Goal: Task Accomplishment & Management: Manage account settings

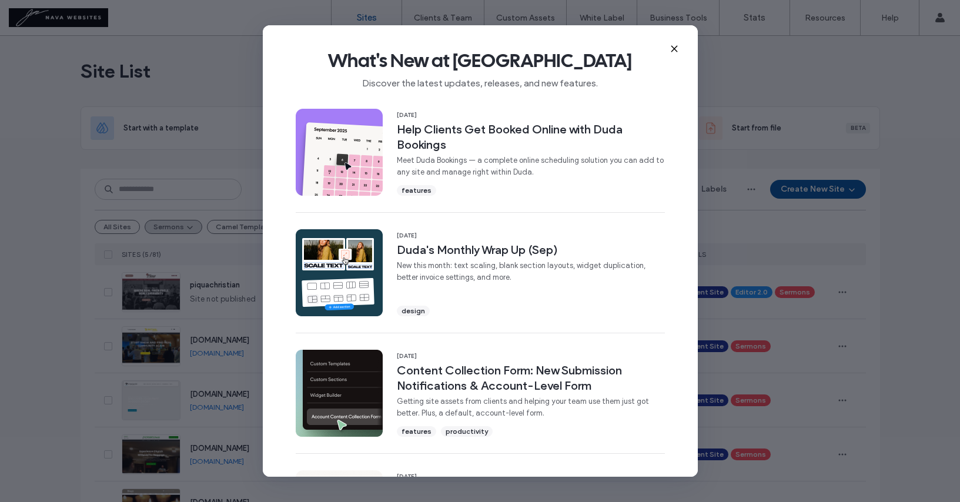
click at [675, 45] on icon at bounding box center [673, 48] width 9 height 9
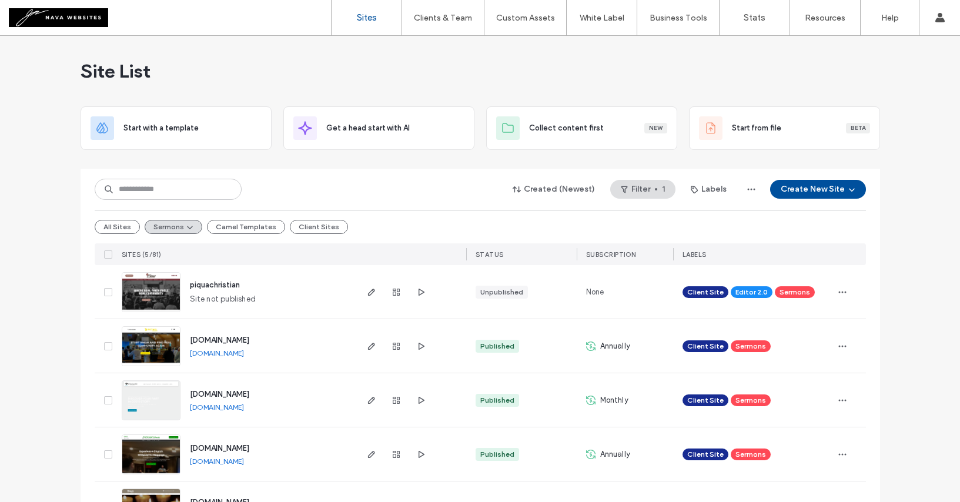
scroll to position [48, 0]
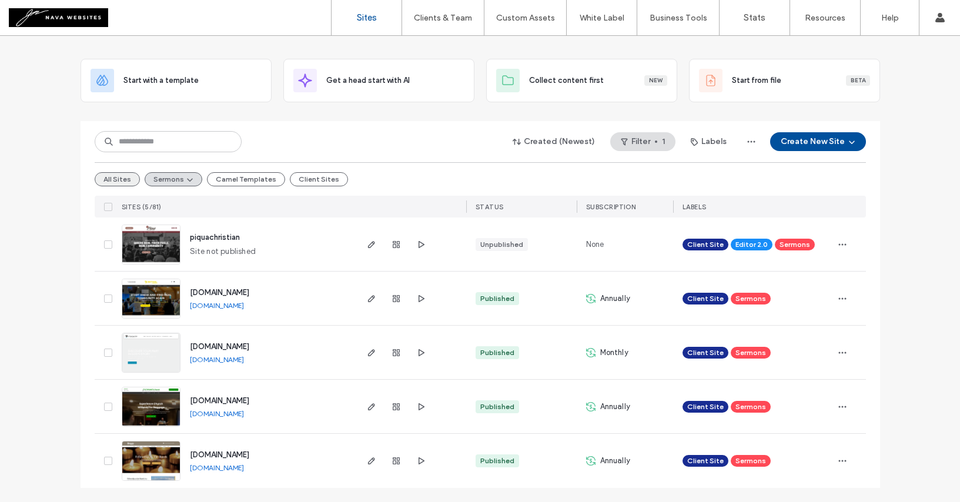
click at [122, 182] on button "All Sites" at bounding box center [117, 179] width 45 height 14
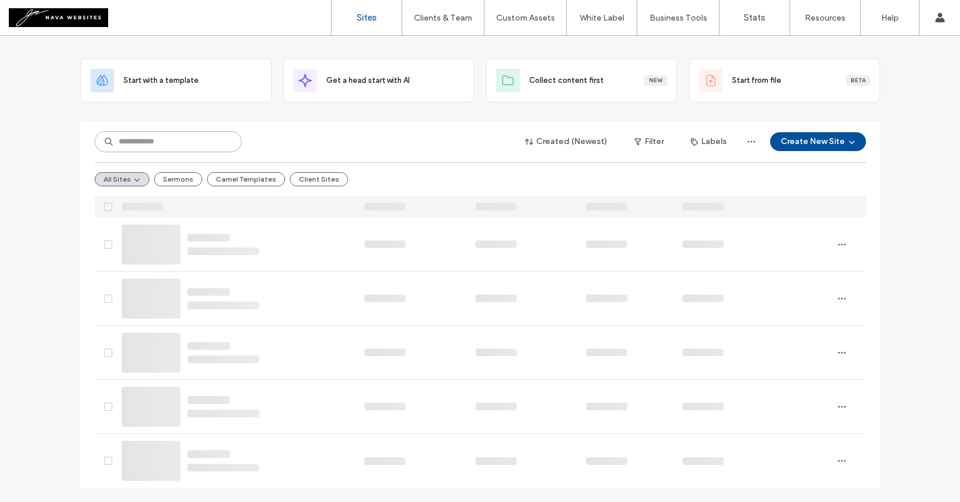
click at [160, 147] on input at bounding box center [168, 141] width 147 height 21
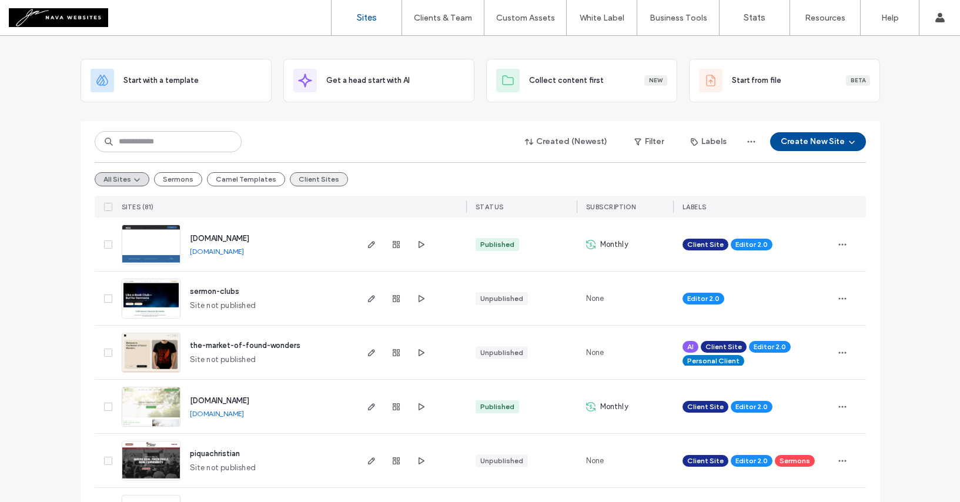
click at [326, 182] on button "Client Sites" at bounding box center [319, 179] width 58 height 14
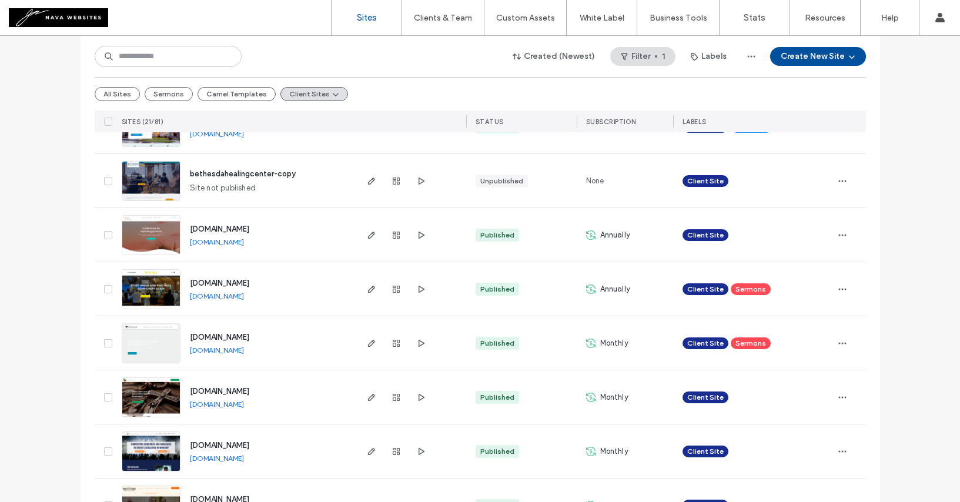
scroll to position [0, 0]
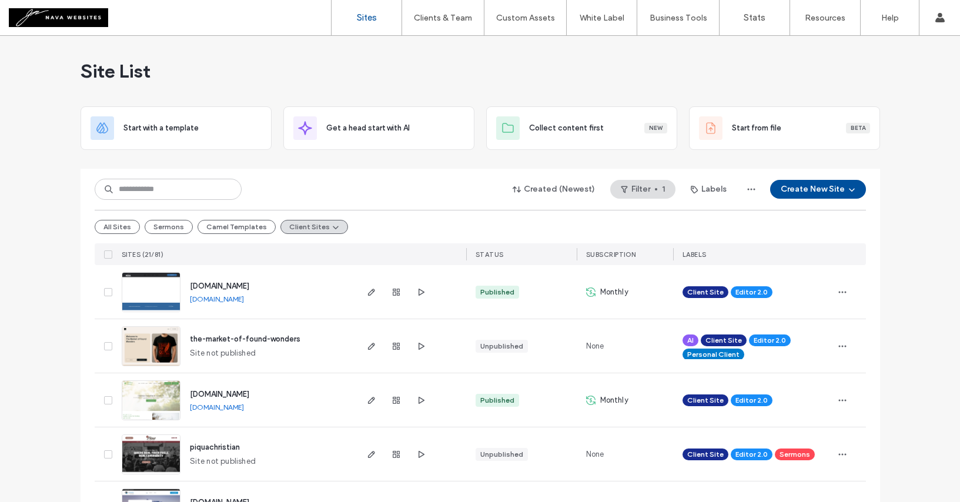
click at [140, 253] on span "SITES (21/81)" at bounding box center [143, 254] width 42 height 8
click at [568, 191] on button "Created (Newest)" at bounding box center [553, 189] width 103 height 19
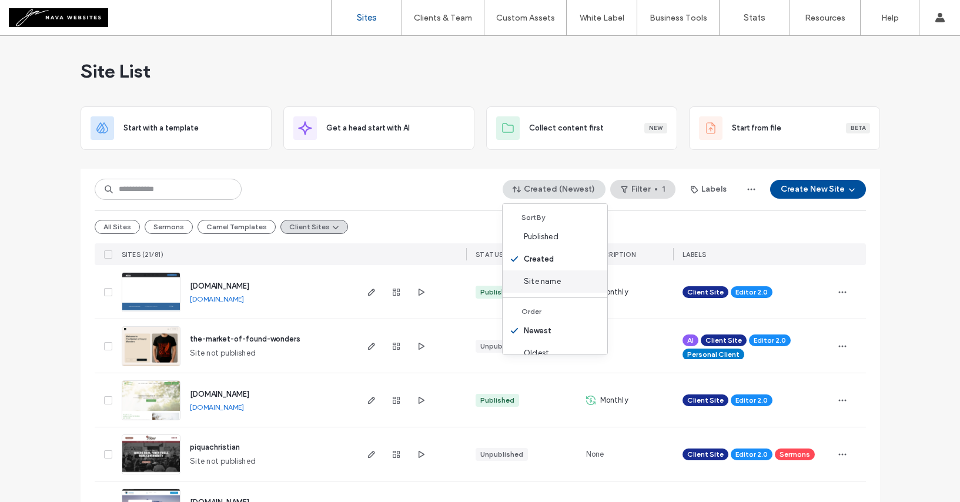
click at [546, 283] on span "Site name" at bounding box center [542, 282] width 37 height 12
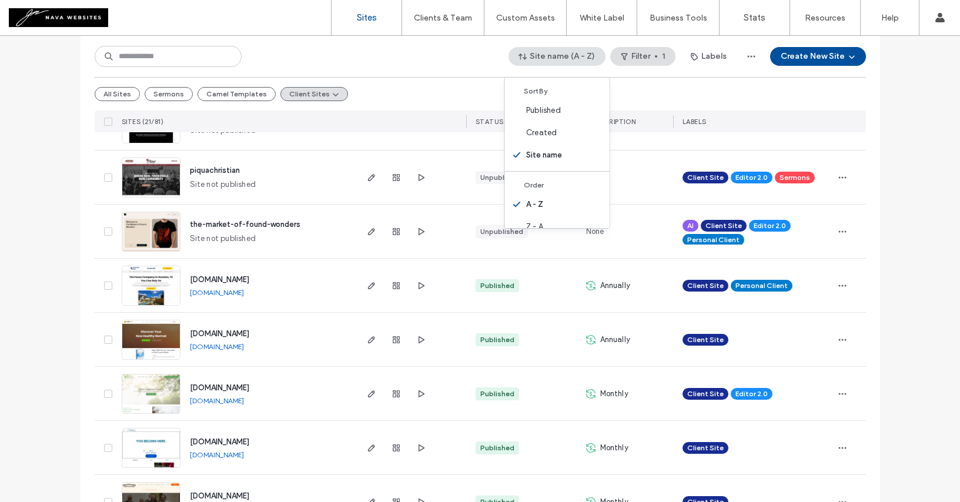
scroll to position [225, 0]
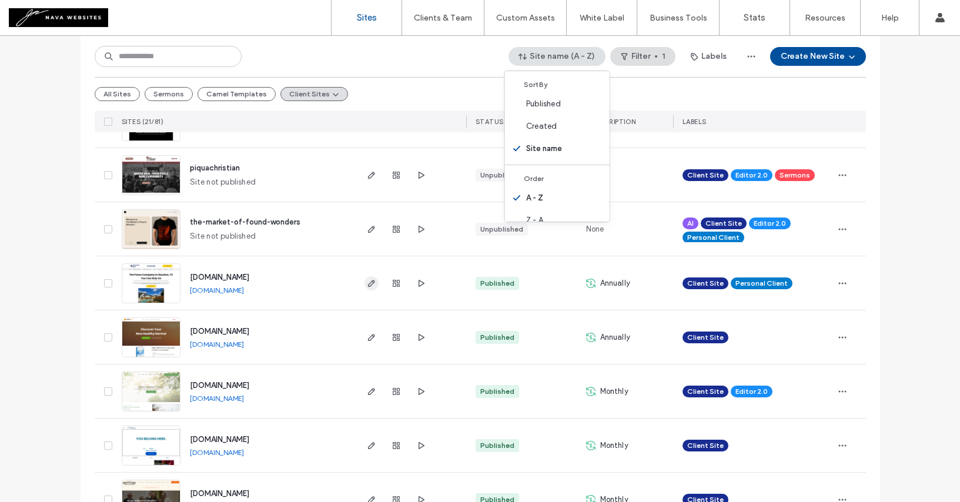
click at [370, 279] on icon "button" at bounding box center [371, 283] width 9 height 9
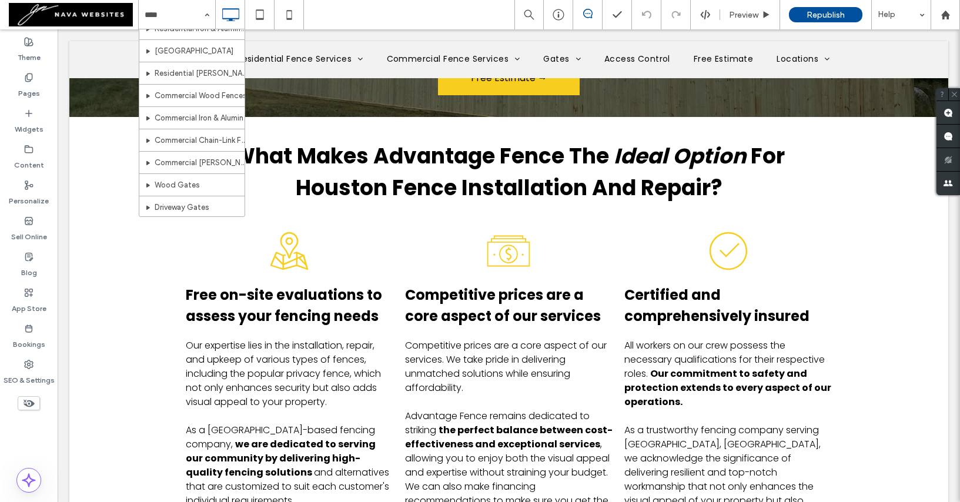
scroll to position [75, 0]
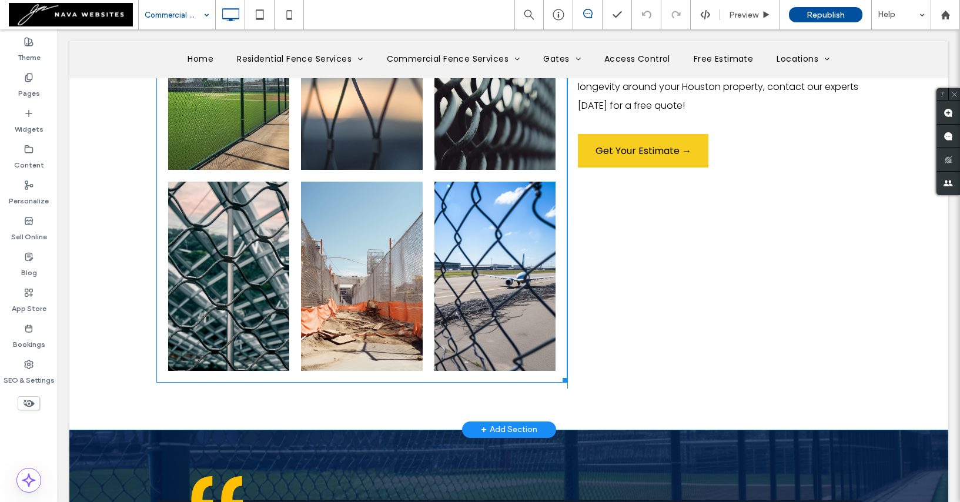
scroll to position [1193, 0]
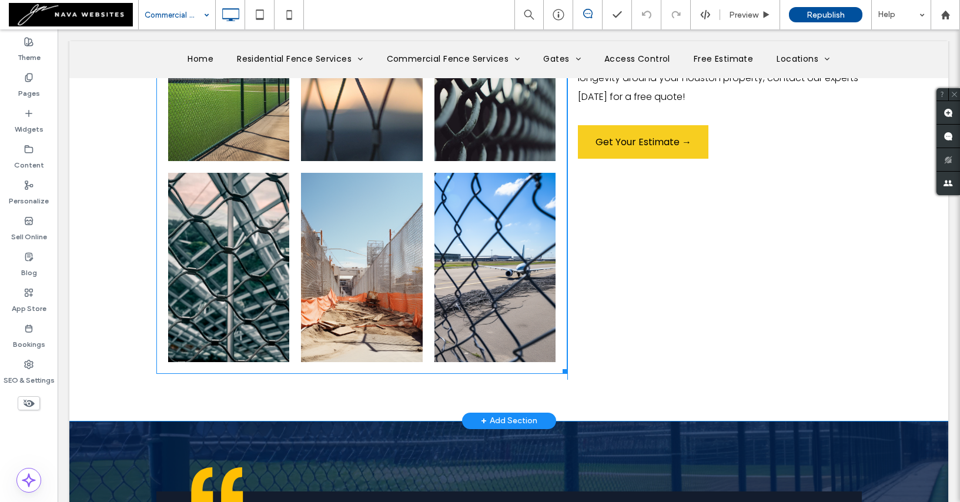
click at [372, 245] on link at bounding box center [361, 267] width 129 height 200
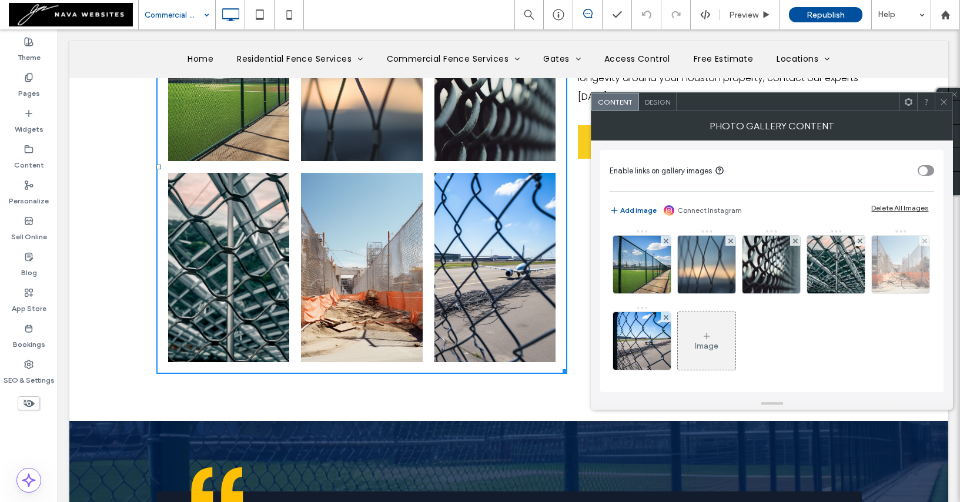
click at [872, 293] on img at bounding box center [901, 265] width 58 height 58
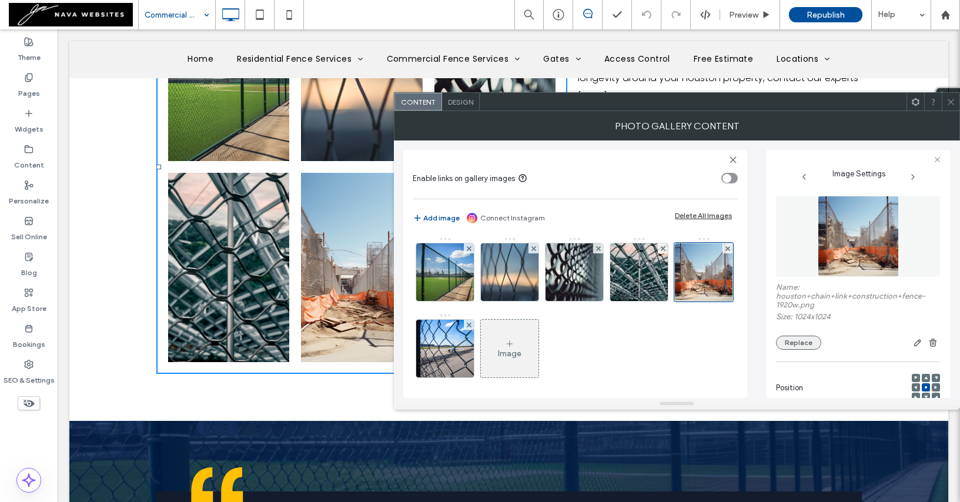
click at [793, 338] on button "Replace" at bounding box center [798, 343] width 45 height 14
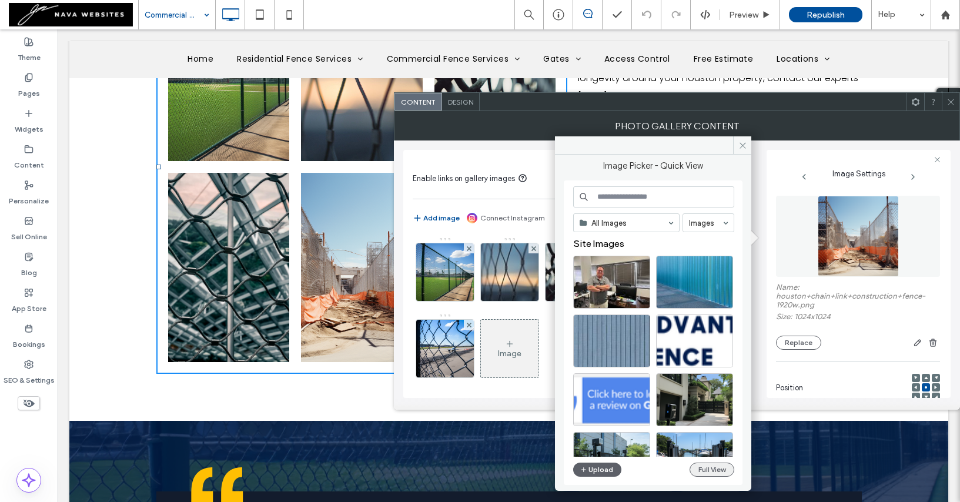
click at [706, 472] on button "Full View" at bounding box center [711, 470] width 45 height 14
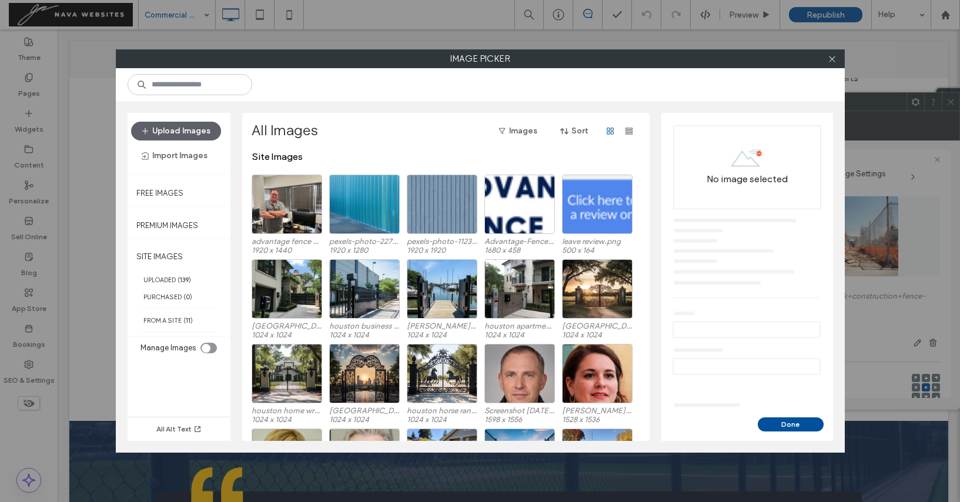
click at [206, 347] on icon "toggle" at bounding box center [206, 348] width 4 height 2
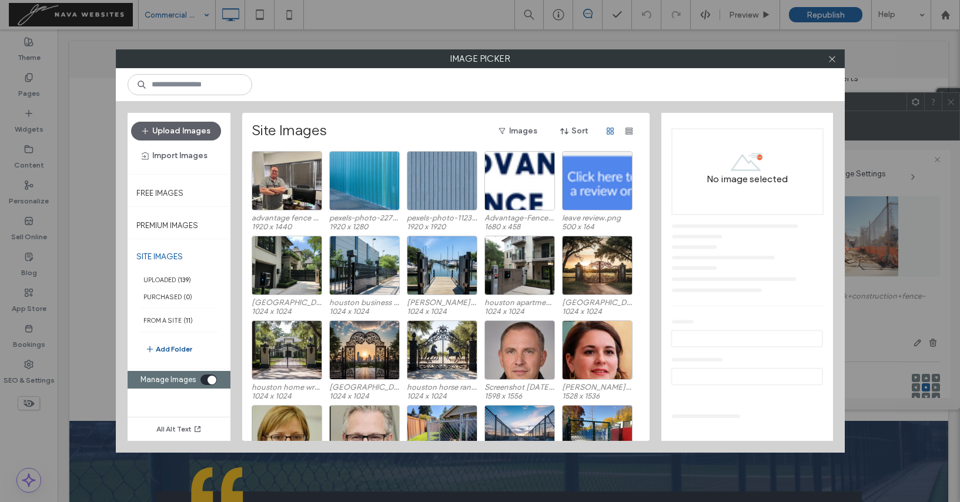
click at [176, 346] on button "Add Folder" at bounding box center [168, 349] width 47 height 14
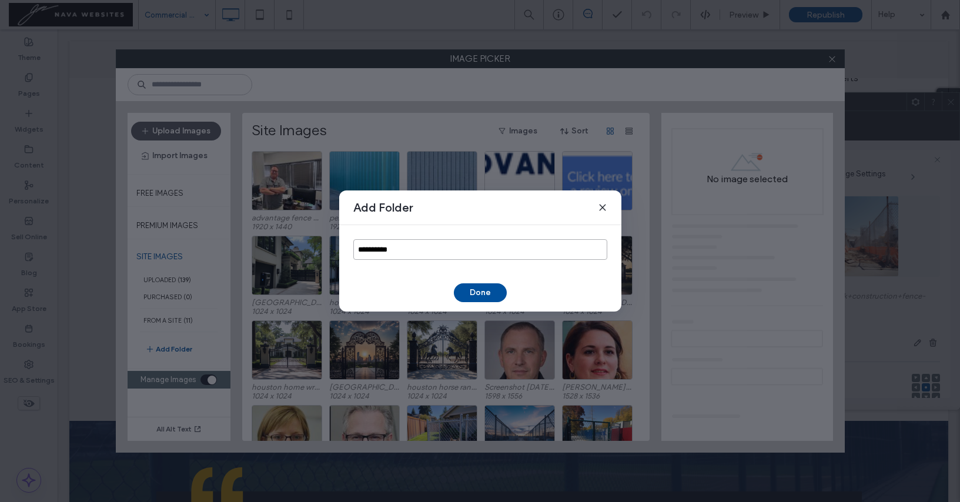
click at [425, 249] on input "**********" at bounding box center [480, 249] width 254 height 21
click at [404, 248] on input "**********" at bounding box center [480, 249] width 254 height 21
type input "**********"
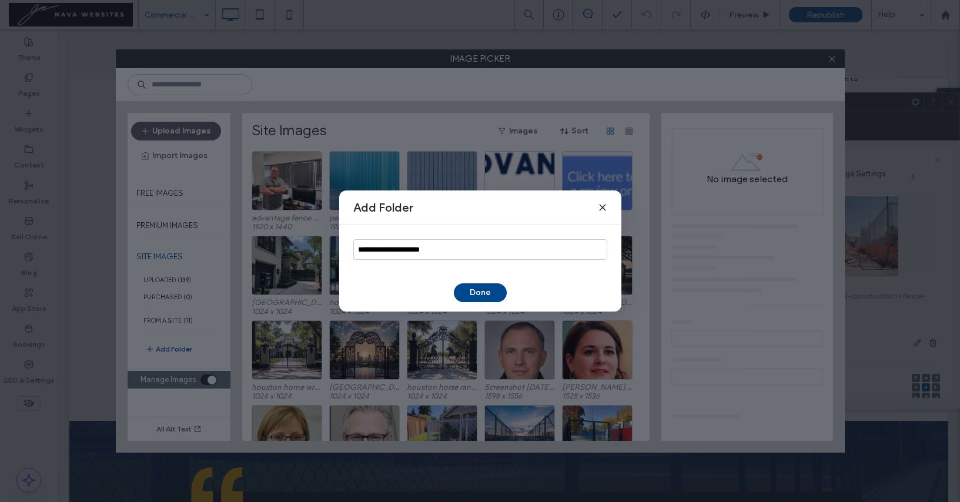
click at [472, 289] on button "Done" at bounding box center [480, 292] width 53 height 19
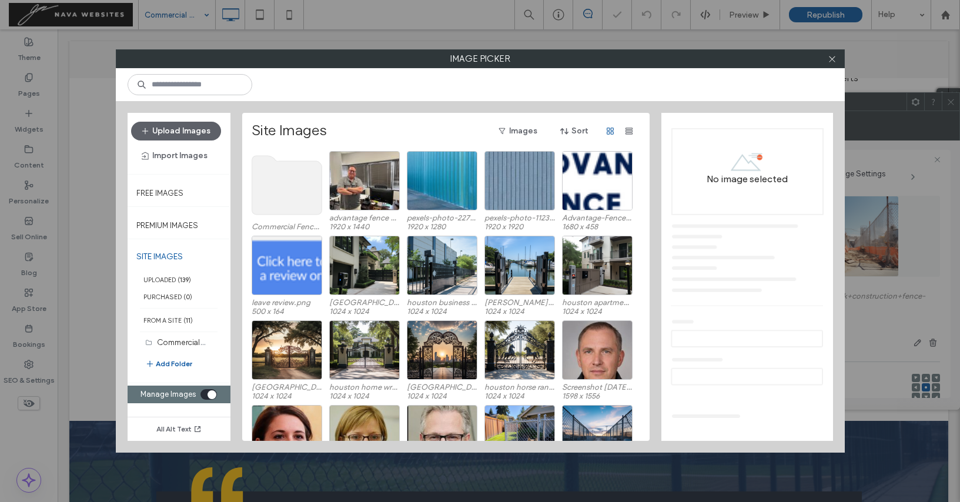
click at [304, 195] on use at bounding box center [287, 185] width 70 height 59
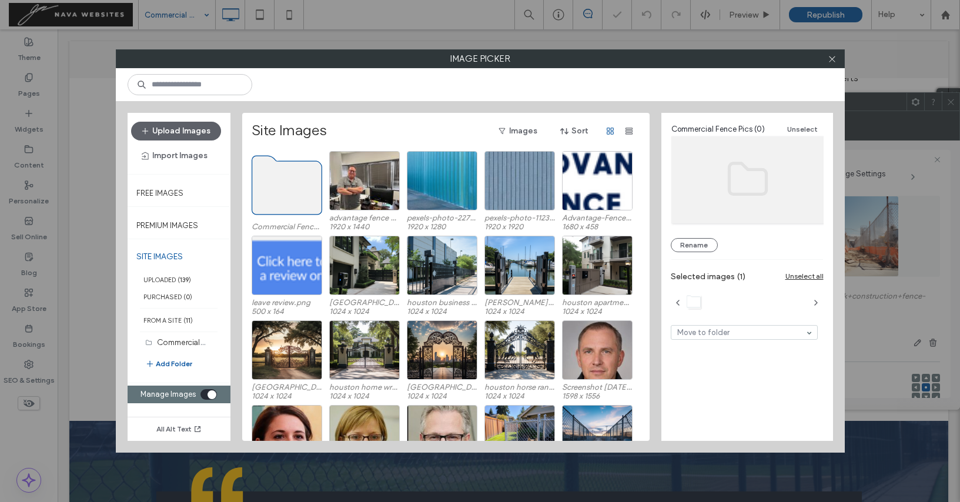
click at [304, 195] on use at bounding box center [287, 185] width 70 height 59
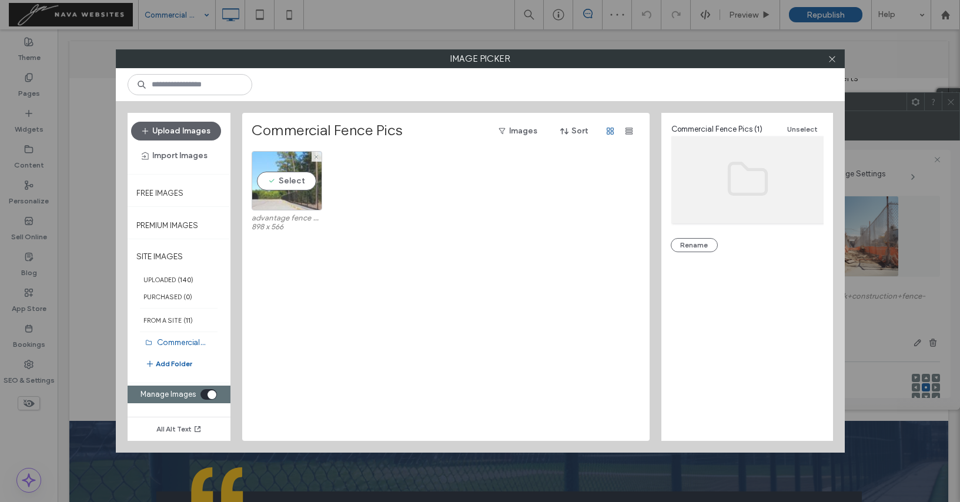
click at [290, 170] on div "Select" at bounding box center [287, 180] width 71 height 59
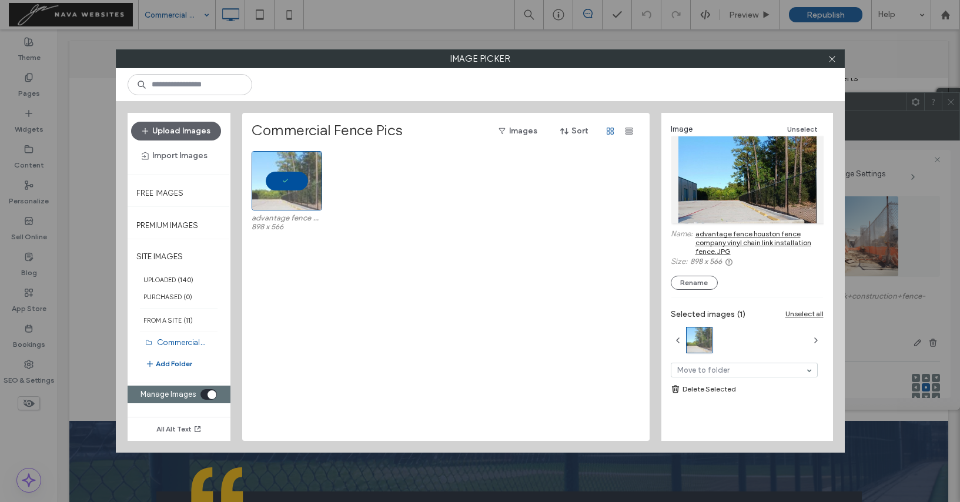
click at [210, 393] on icon "toggle" at bounding box center [212, 394] width 4 height 2
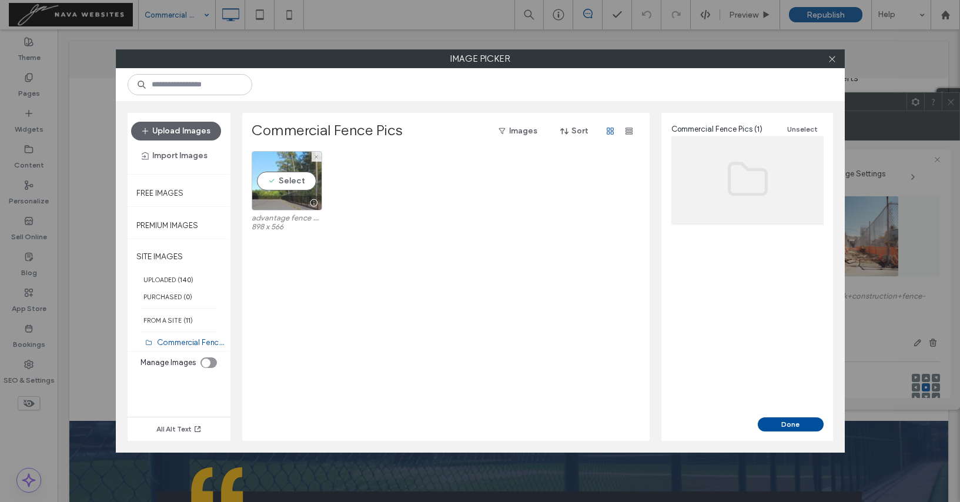
click at [291, 179] on div "Select" at bounding box center [287, 180] width 71 height 59
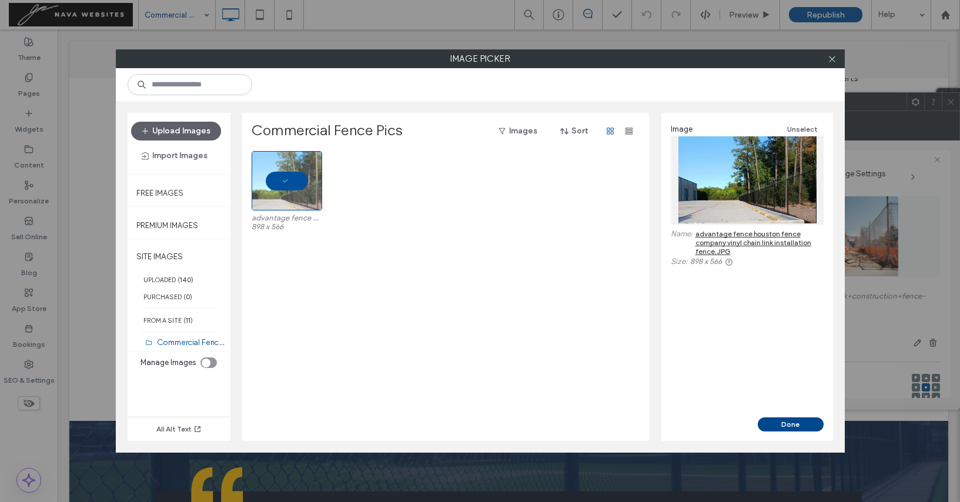
click at [801, 424] on button "Done" at bounding box center [791, 424] width 66 height 14
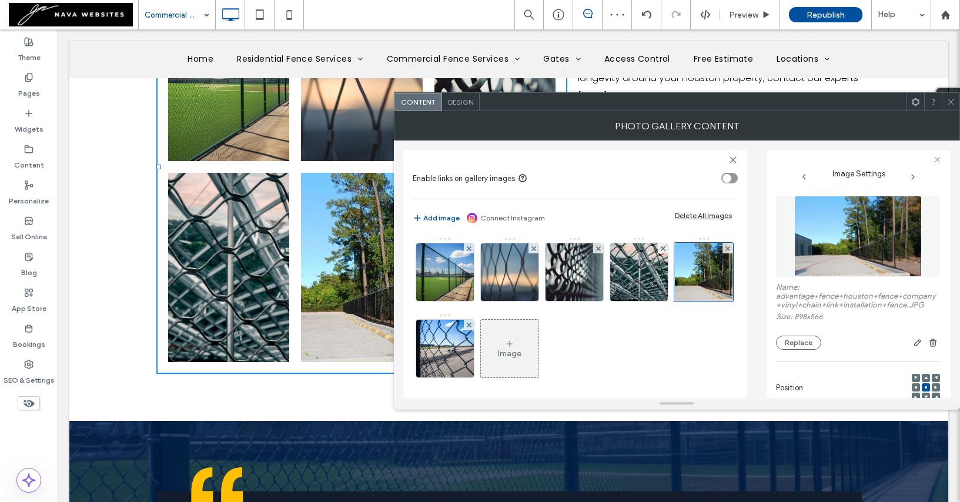
scroll to position [39, 0]
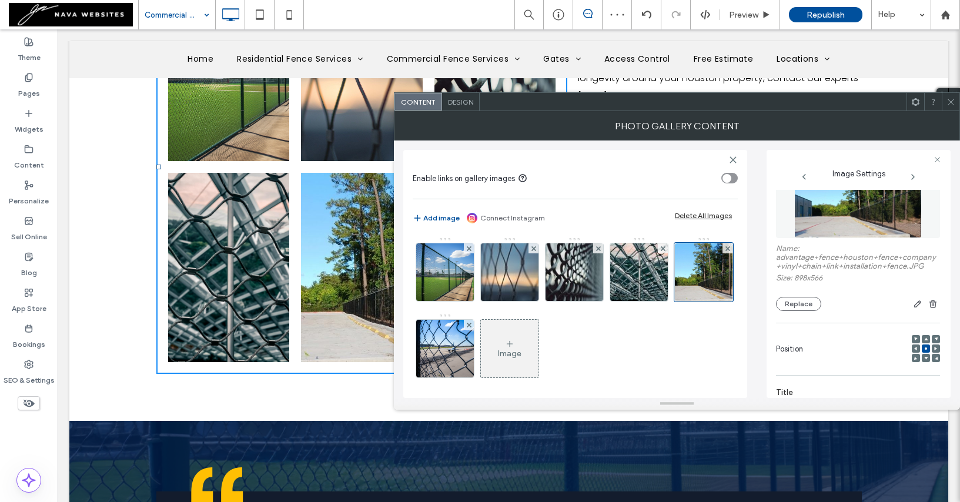
click at [934, 349] on icon at bounding box center [936, 349] width 4 height 4
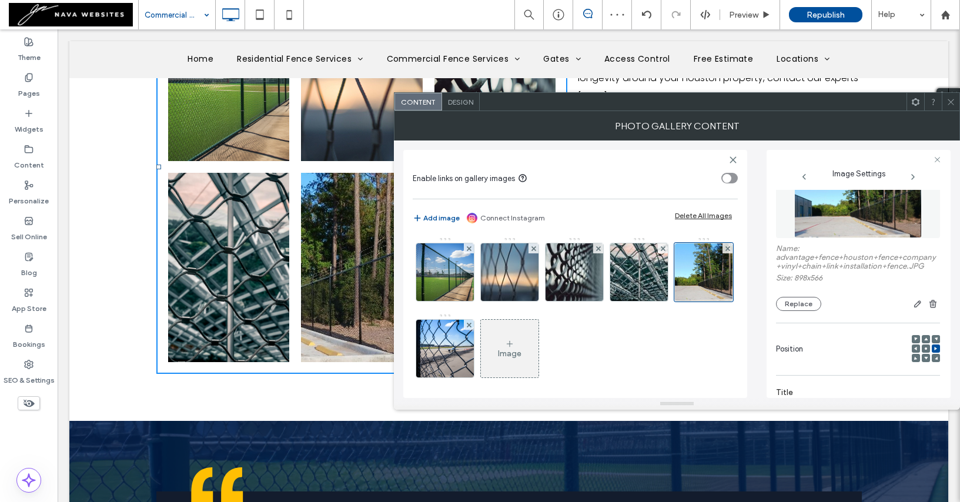
click at [950, 108] on span at bounding box center [950, 102] width 9 height 18
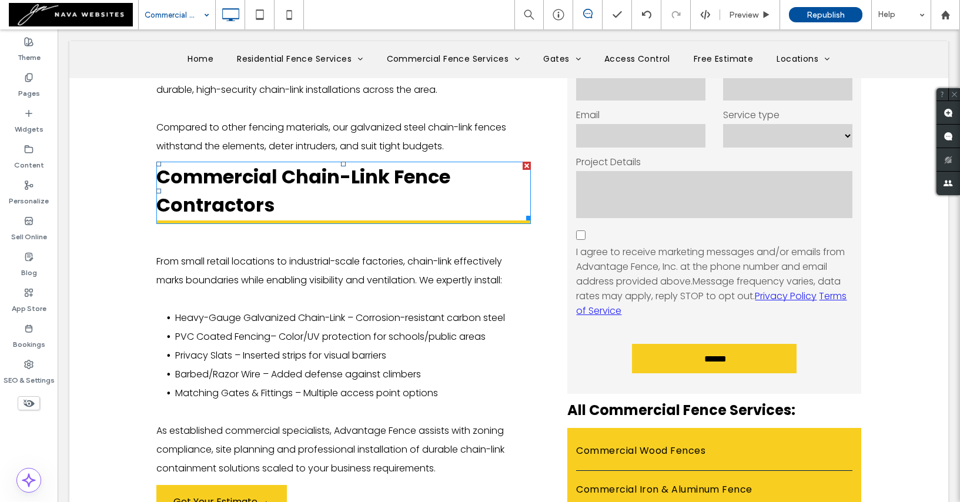
scroll to position [0, 0]
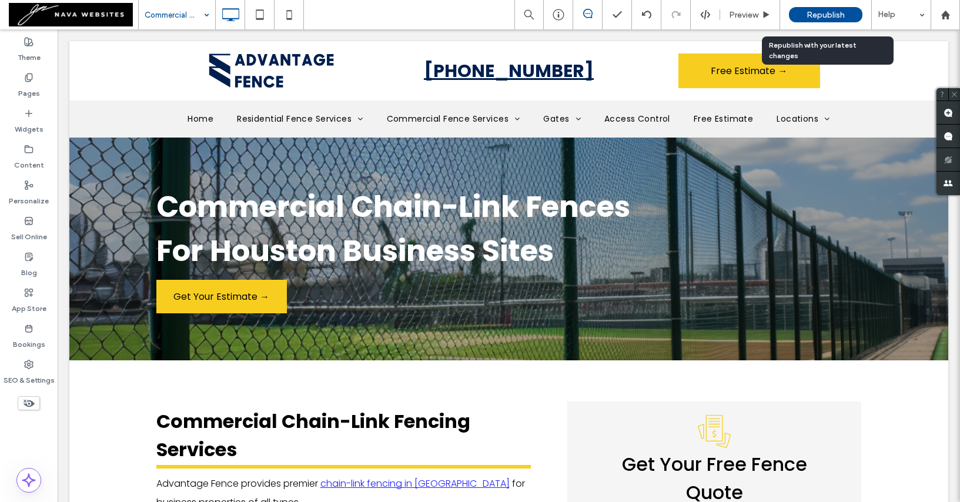
click at [816, 15] on span "Republish" at bounding box center [825, 15] width 38 height 10
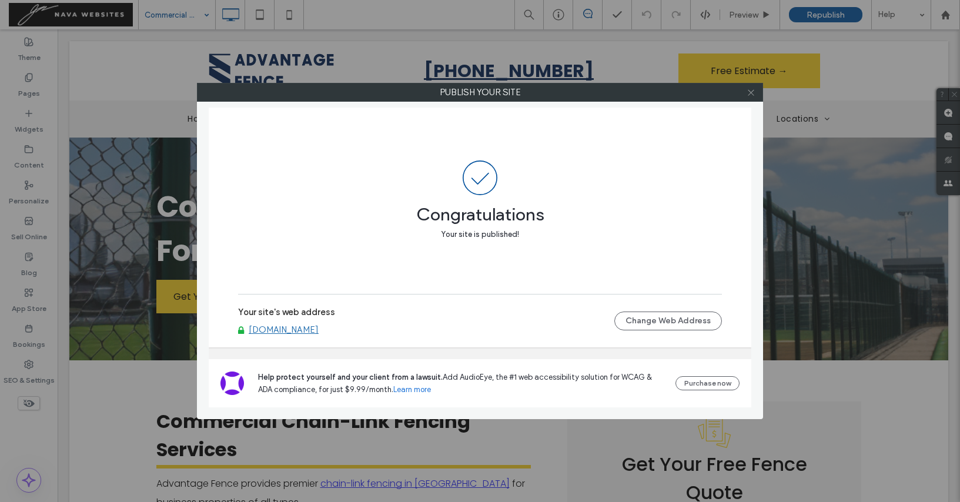
click at [753, 91] on icon at bounding box center [750, 92] width 9 height 9
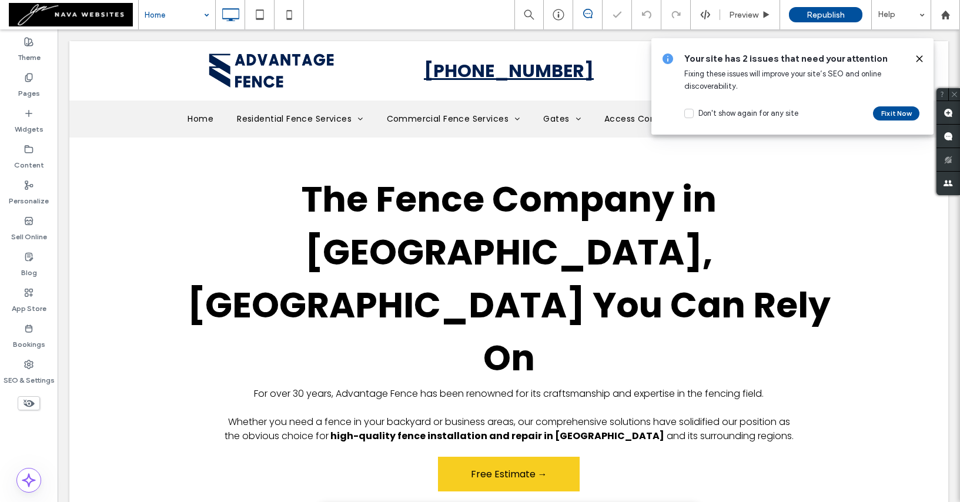
click at [920, 57] on use at bounding box center [918, 58] width 5 height 5
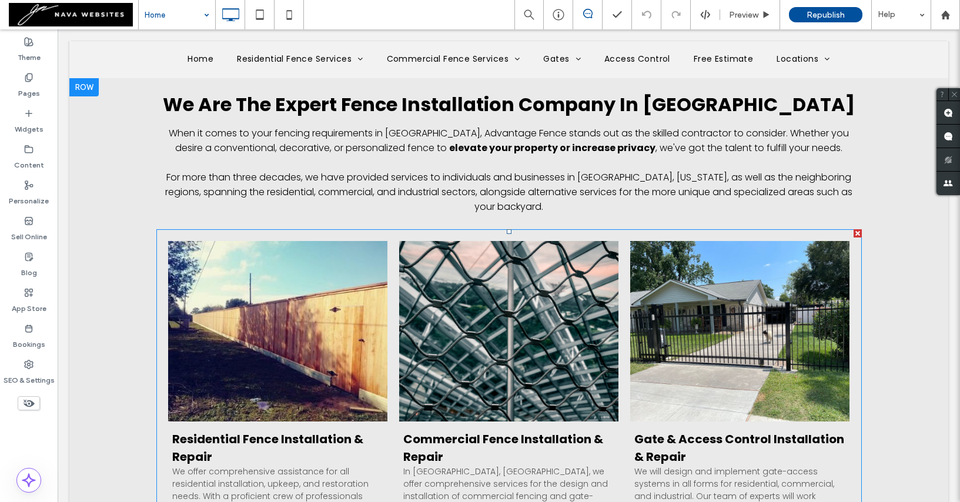
scroll to position [1483, 0]
click at [513, 236] on link at bounding box center [509, 330] width 233 height 191
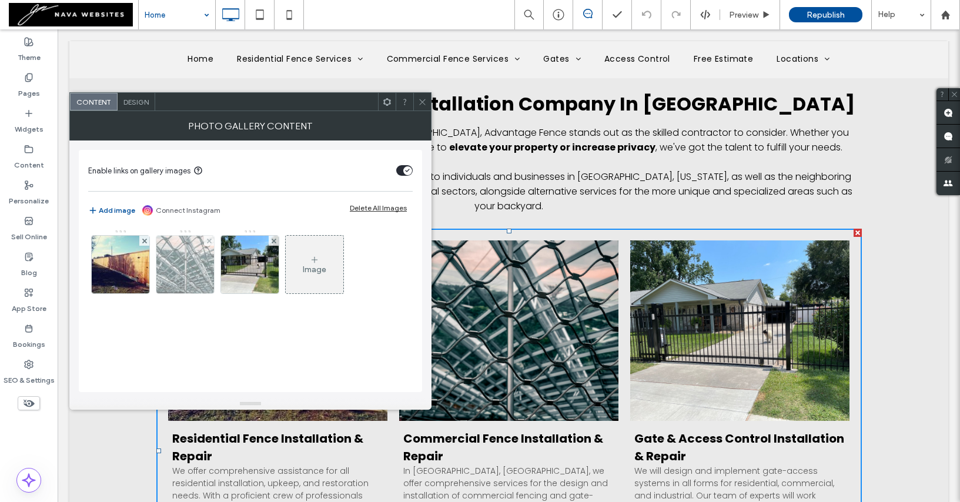
click at [192, 263] on img at bounding box center [185, 265] width 77 height 58
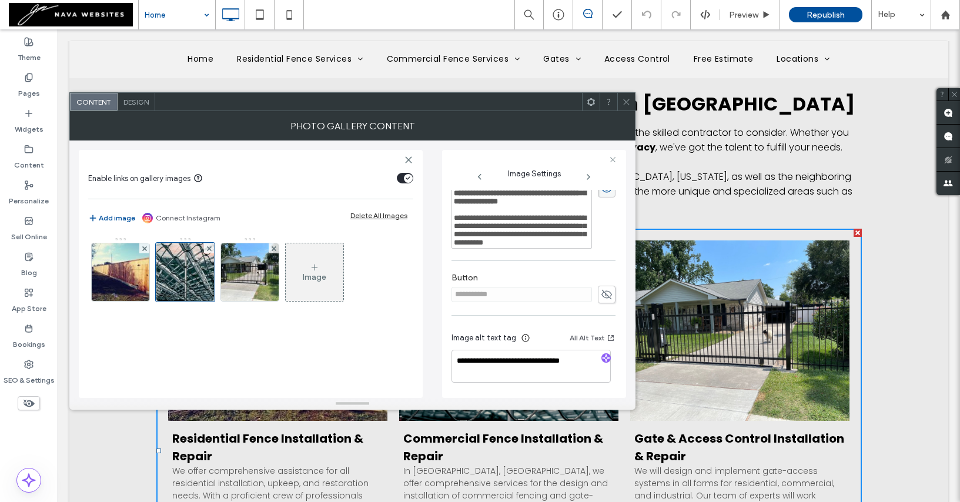
scroll to position [0, 0]
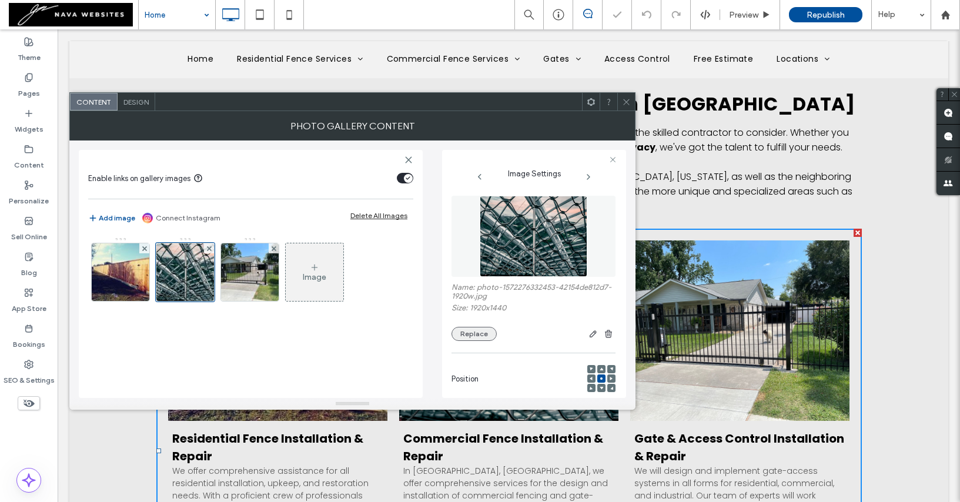
click at [475, 333] on button "Replace" at bounding box center [473, 334] width 45 height 14
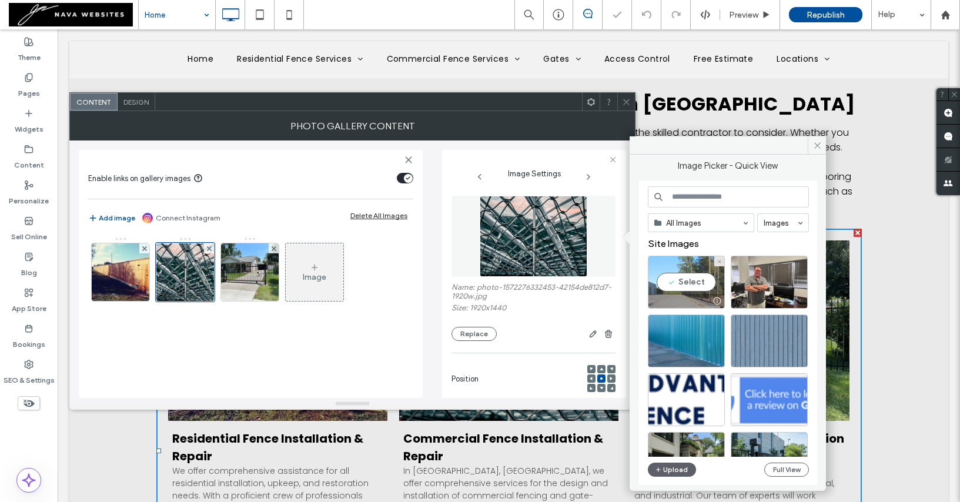
click at [678, 282] on div "Select" at bounding box center [686, 282] width 77 height 53
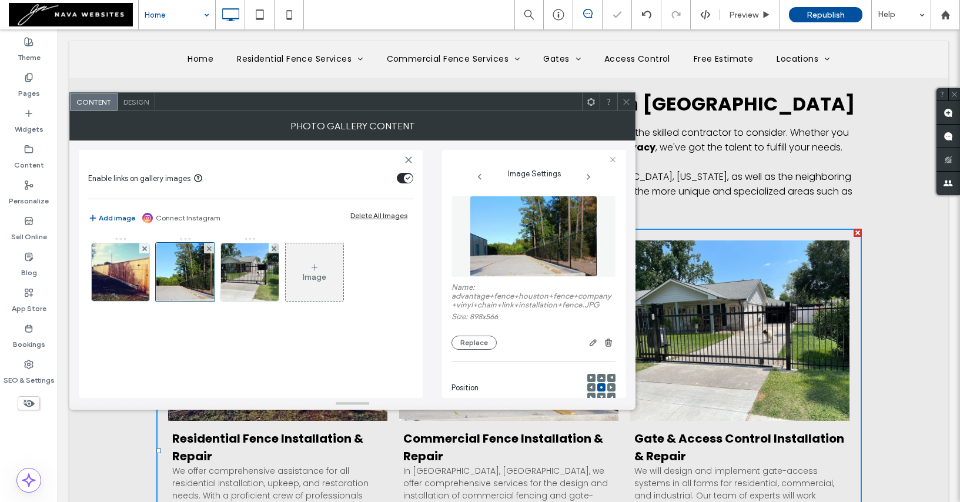
click at [623, 101] on icon at bounding box center [626, 102] width 9 height 9
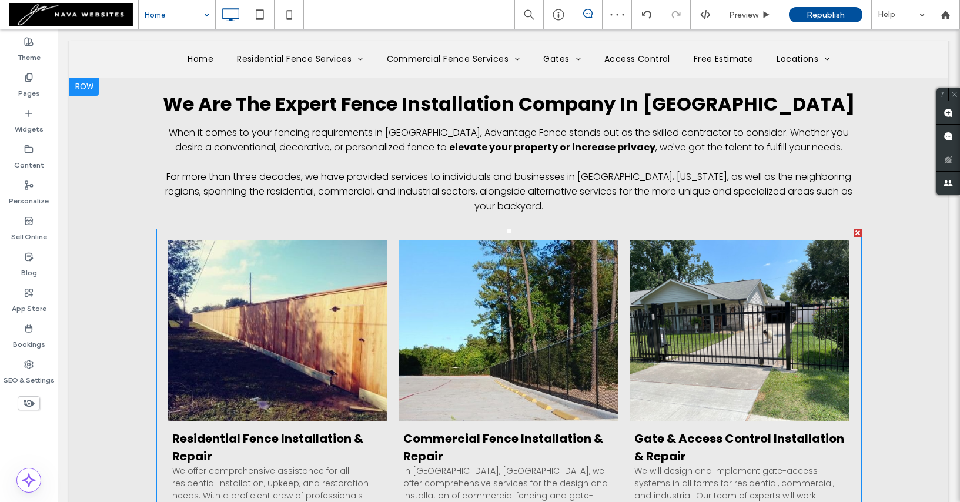
click at [525, 235] on link at bounding box center [509, 330] width 233 height 191
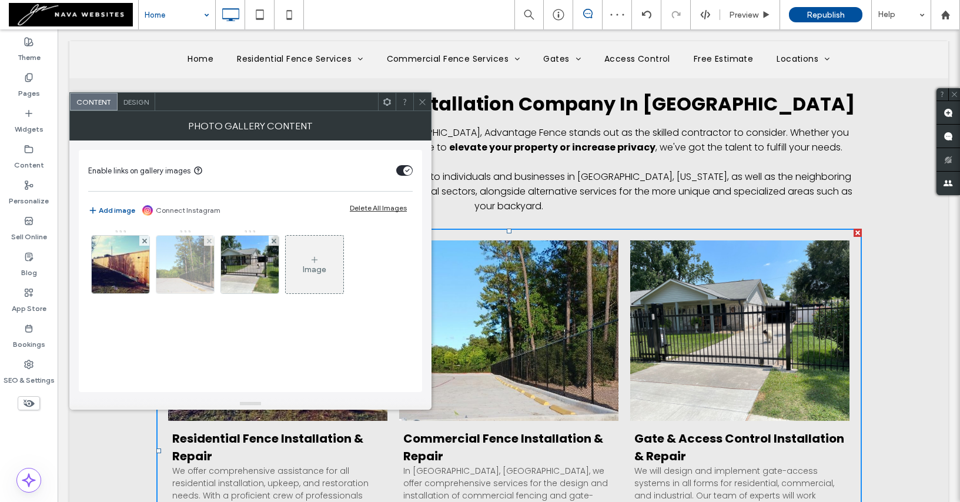
click at [189, 264] on img at bounding box center [184, 265] width 91 height 58
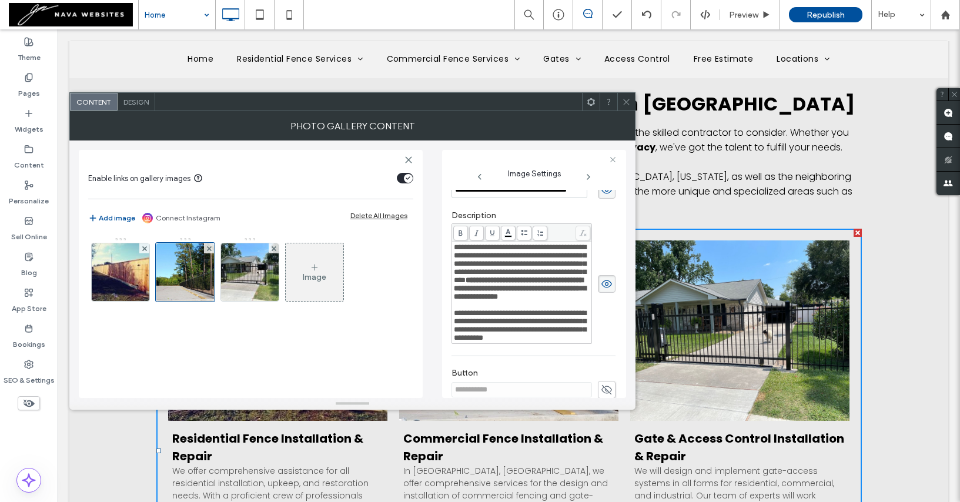
scroll to position [165, 0]
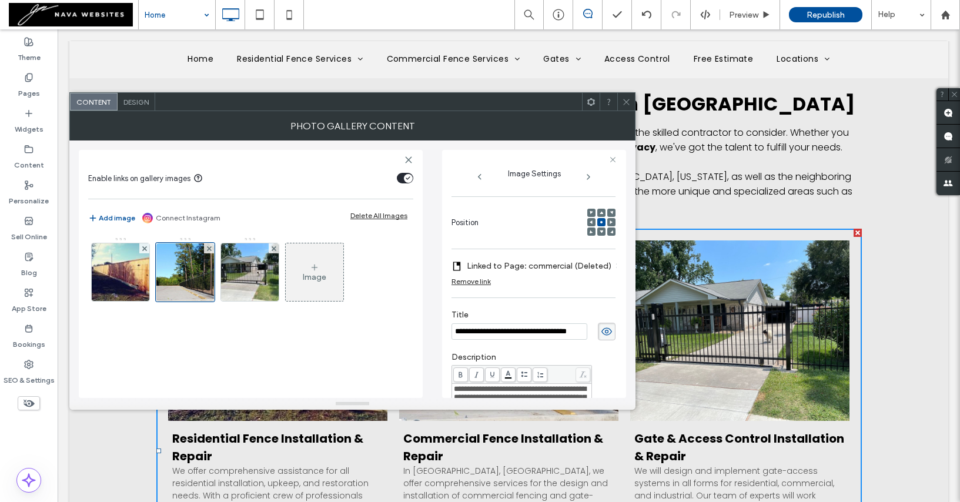
click at [607, 226] on div at bounding box center [611, 222] width 8 height 8
click at [607, 224] on div at bounding box center [611, 222] width 8 height 8
click at [609, 224] on use at bounding box center [610, 222] width 3 height 4
click at [622, 106] on span at bounding box center [626, 102] width 9 height 18
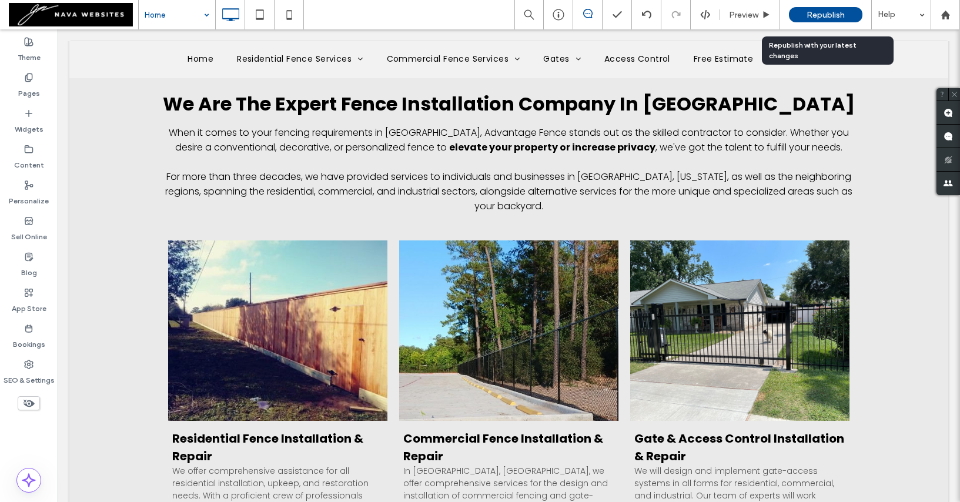
click at [807, 14] on span "Republish" at bounding box center [825, 15] width 38 height 10
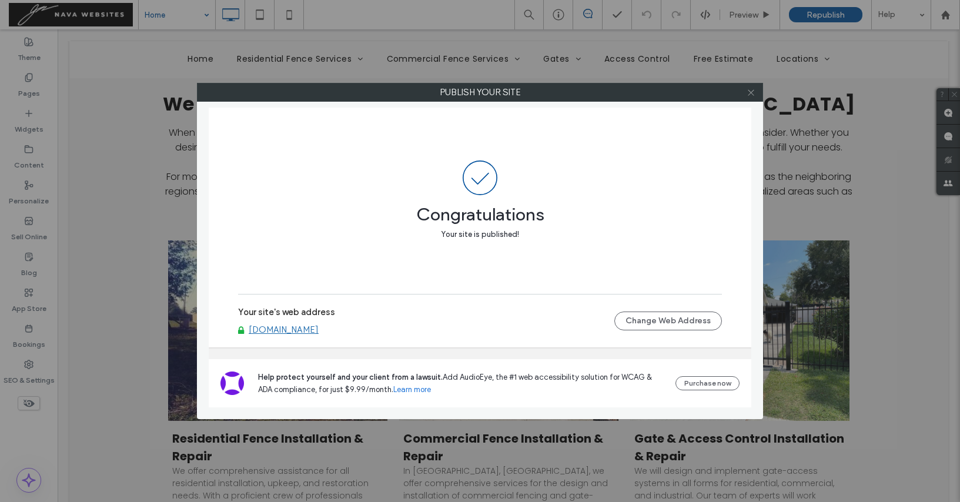
click at [750, 95] on icon at bounding box center [750, 92] width 9 height 9
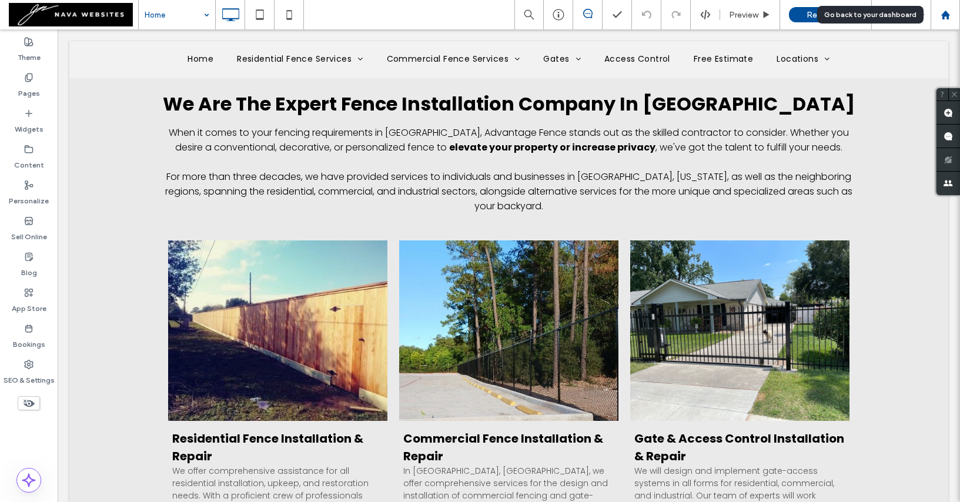
click at [946, 19] on icon at bounding box center [945, 15] width 10 height 10
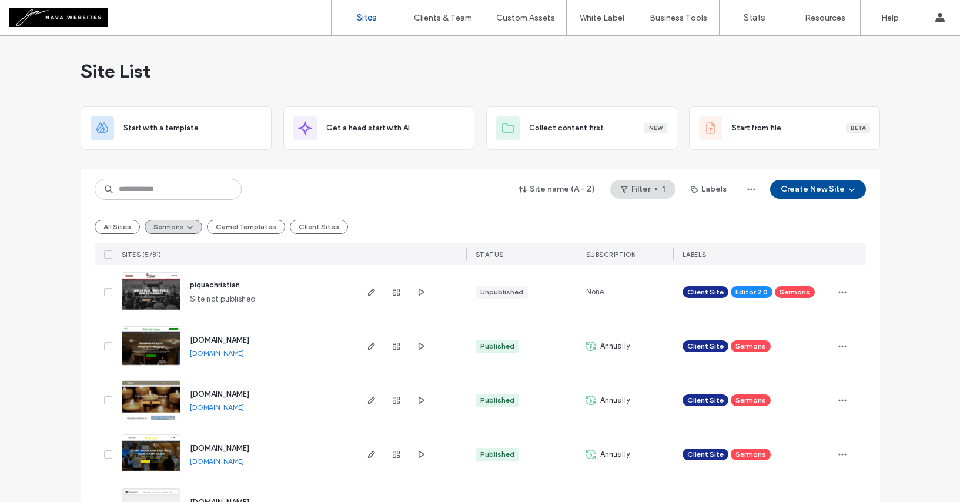
scroll to position [48, 0]
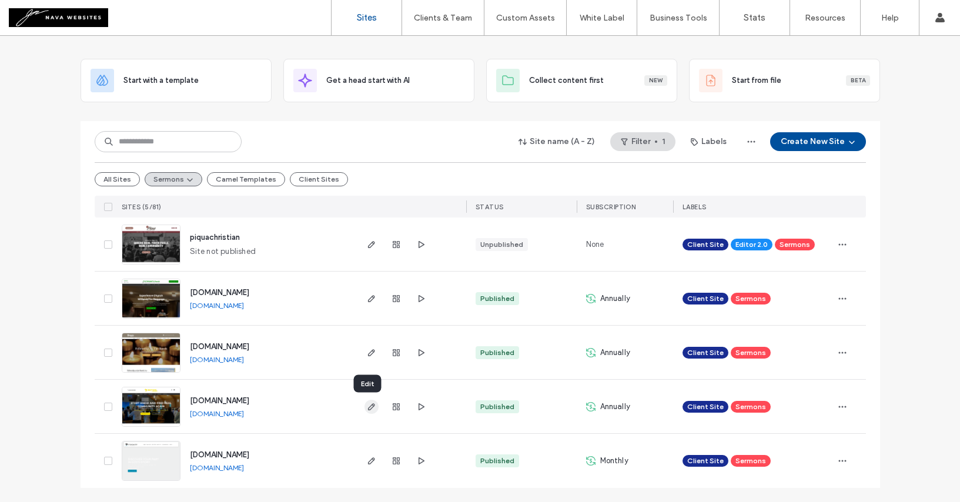
click at [367, 404] on icon "button" at bounding box center [371, 406] width 9 height 9
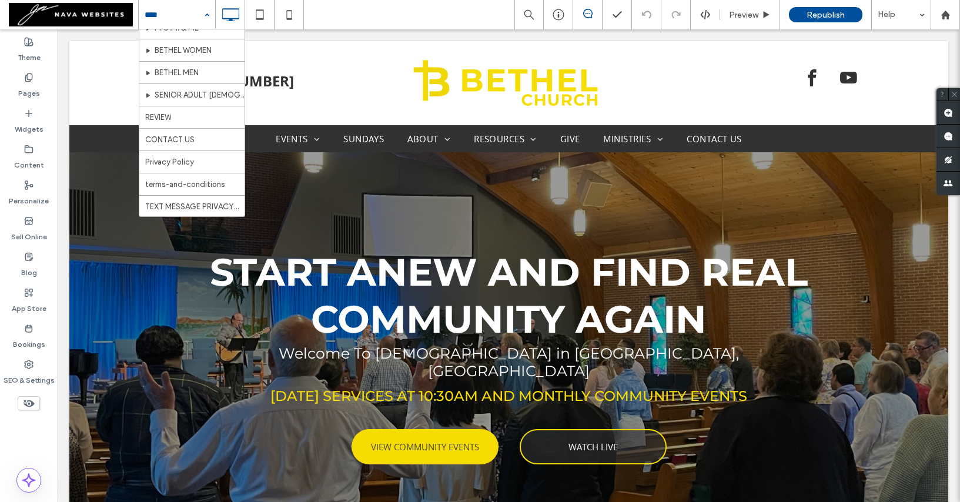
scroll to position [614, 0]
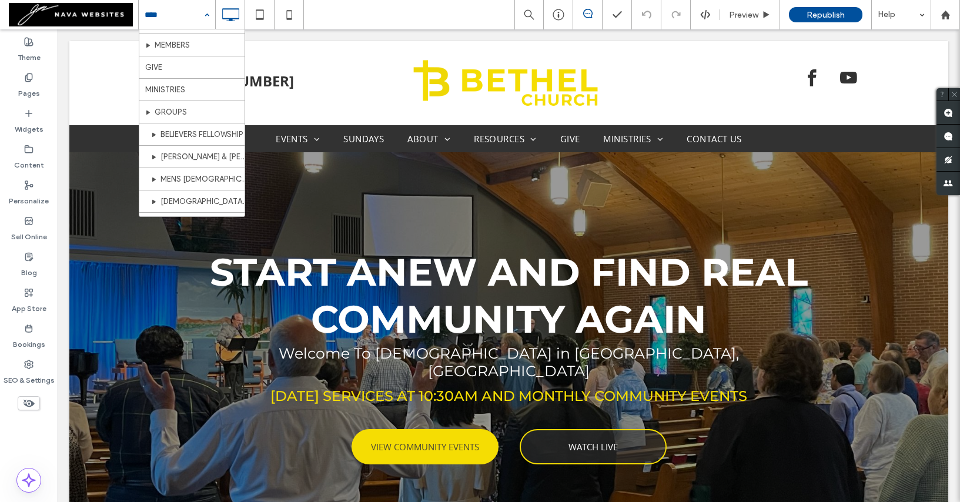
type input "*"
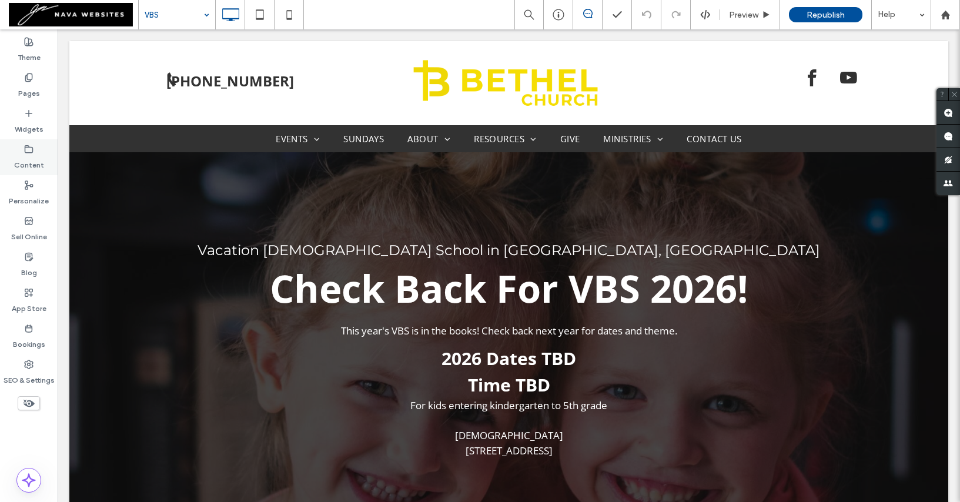
click at [31, 145] on icon at bounding box center [28, 149] width 9 height 9
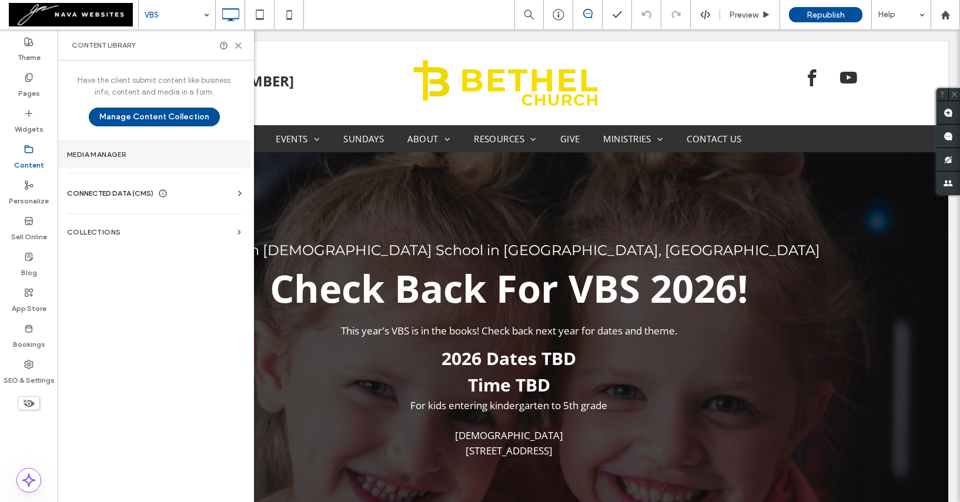
click at [128, 162] on section "Media Manager" at bounding box center [154, 154] width 193 height 27
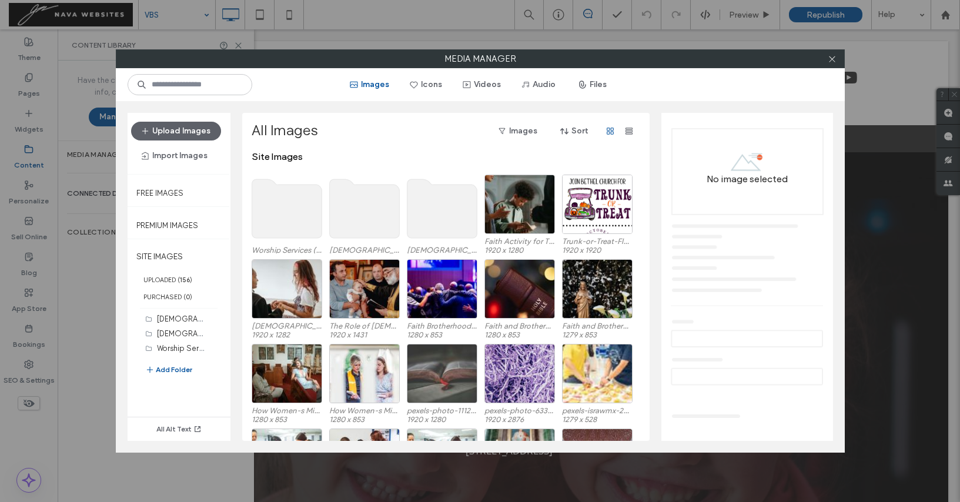
click at [440, 215] on use at bounding box center [442, 208] width 70 height 59
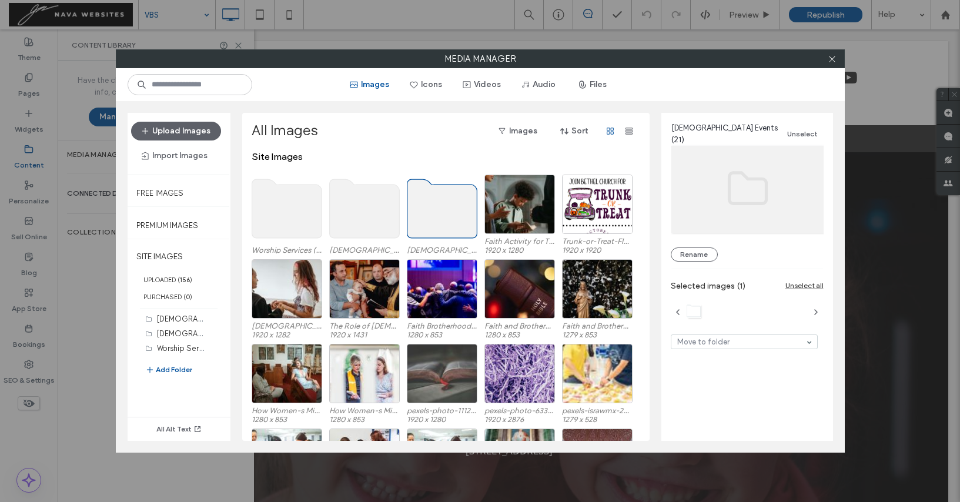
click at [440, 215] on use at bounding box center [442, 208] width 70 height 59
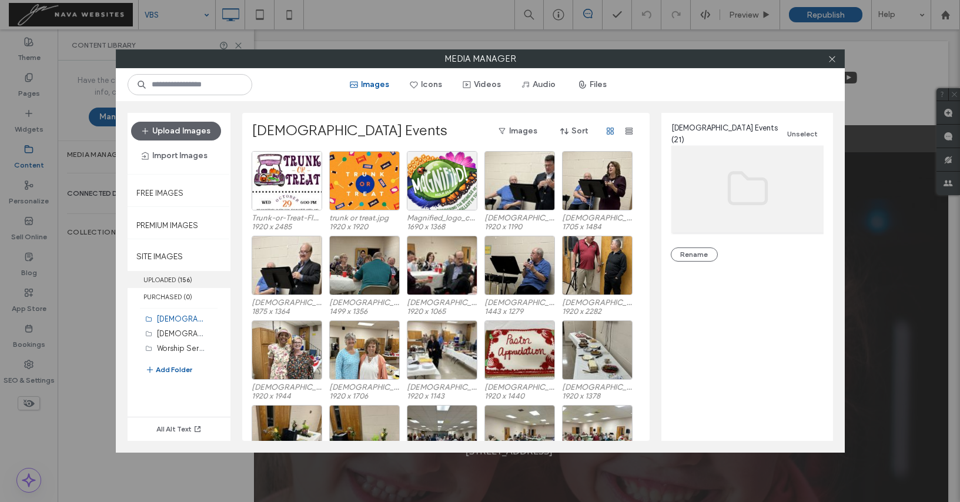
click at [181, 282] on b "156" at bounding box center [185, 280] width 10 height 8
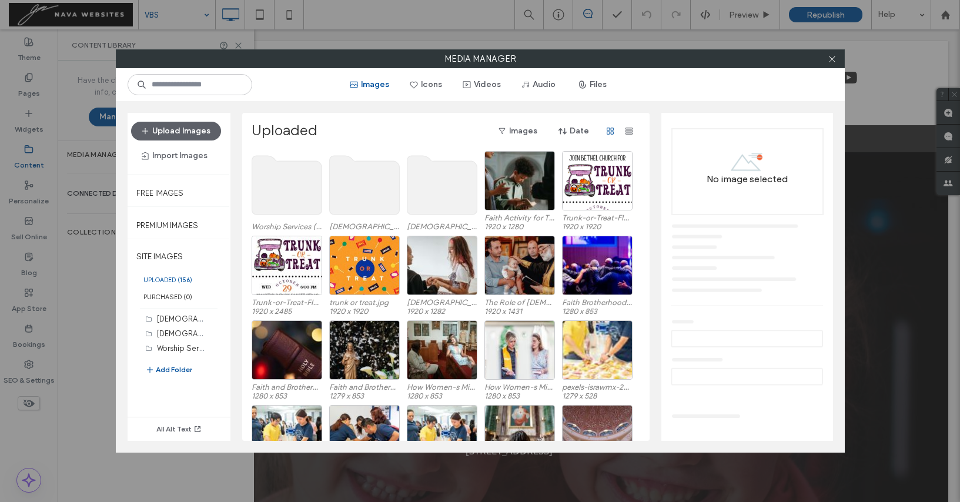
click at [420, 195] on use at bounding box center [442, 185] width 70 height 59
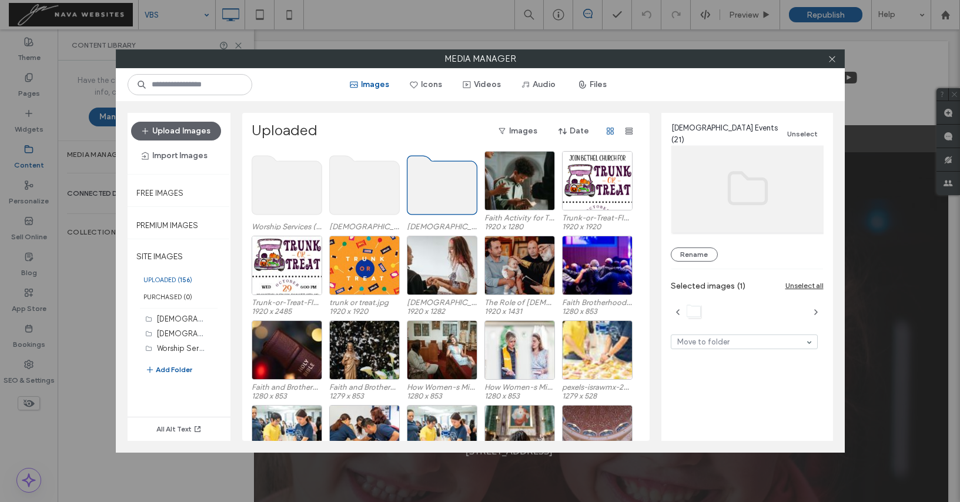
click at [420, 195] on use at bounding box center [442, 185] width 70 height 59
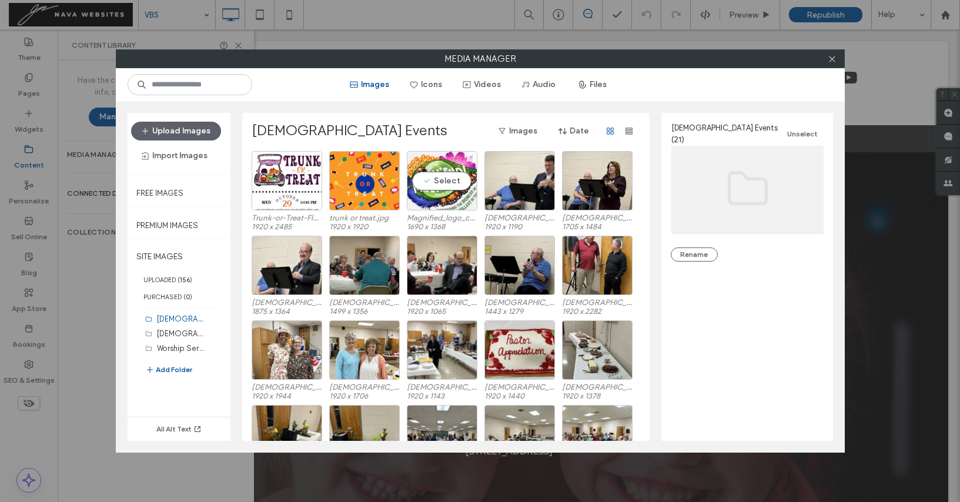
scroll to position [133, 0]
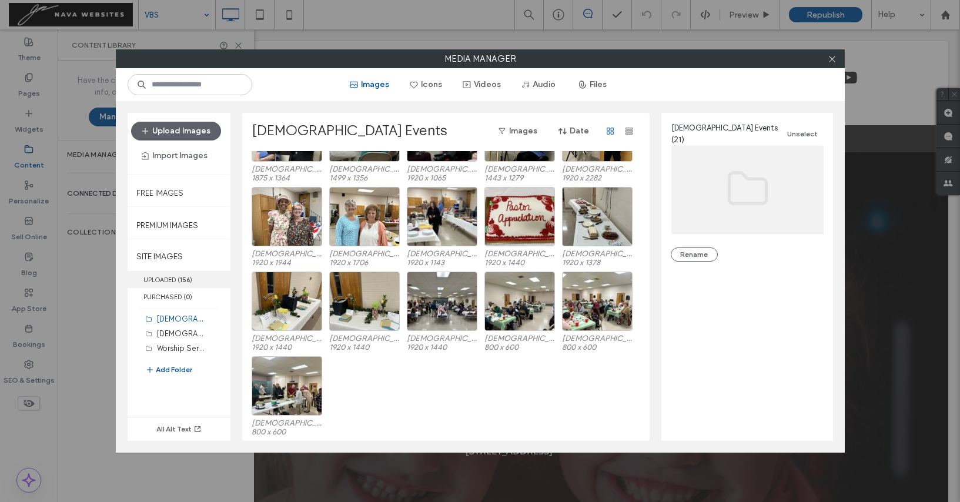
click at [173, 279] on label "UPLOADED ( 156 )" at bounding box center [179, 279] width 103 height 17
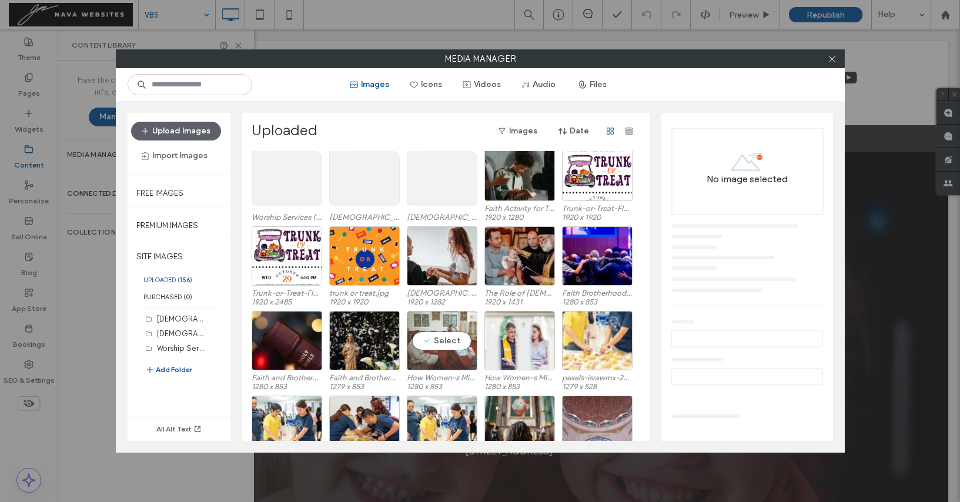
scroll to position [0, 0]
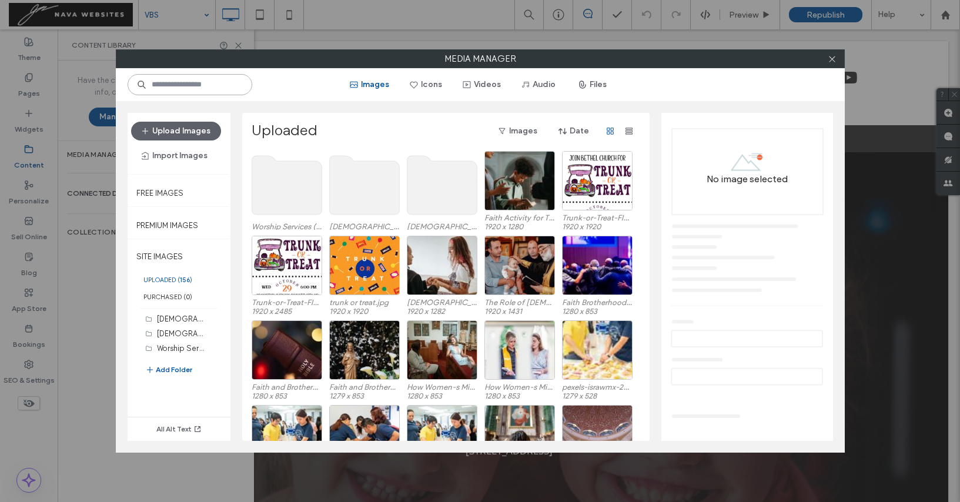
click at [215, 85] on input at bounding box center [190, 84] width 125 height 21
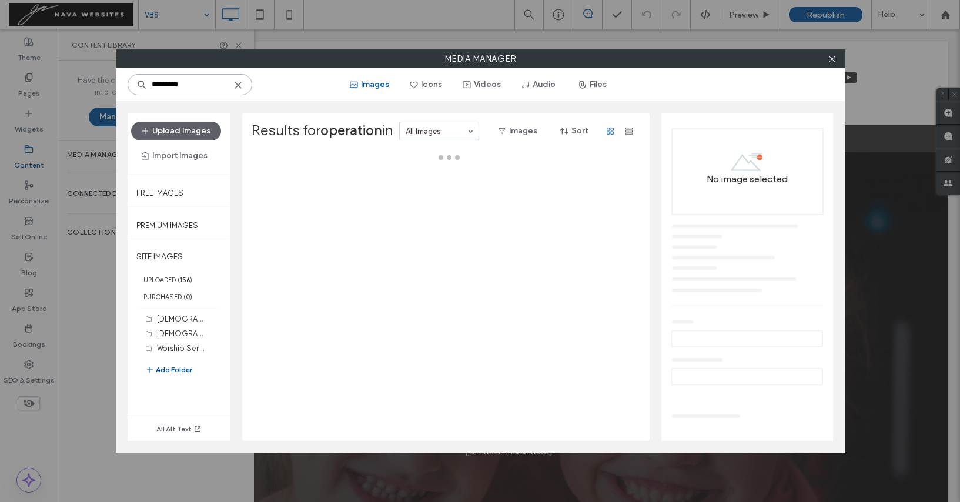
type input "*********"
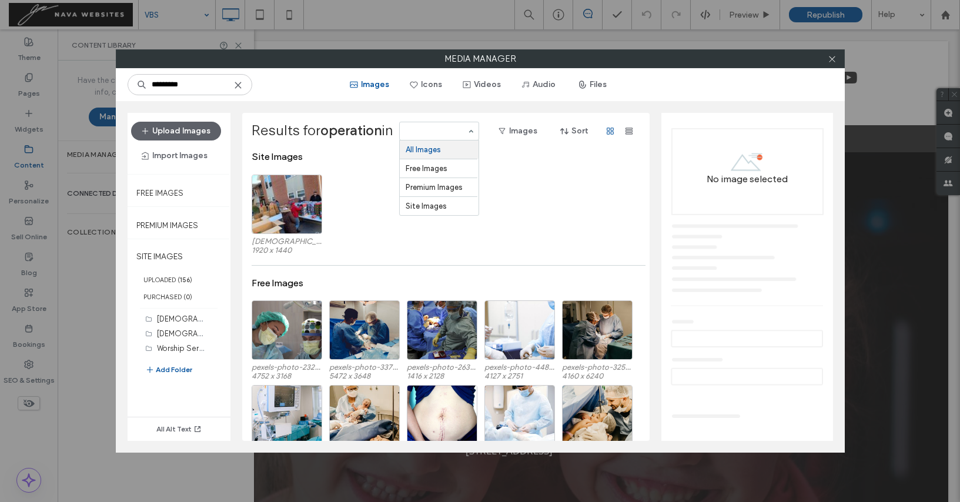
click at [451, 133] on input at bounding box center [436, 131] width 61 height 8
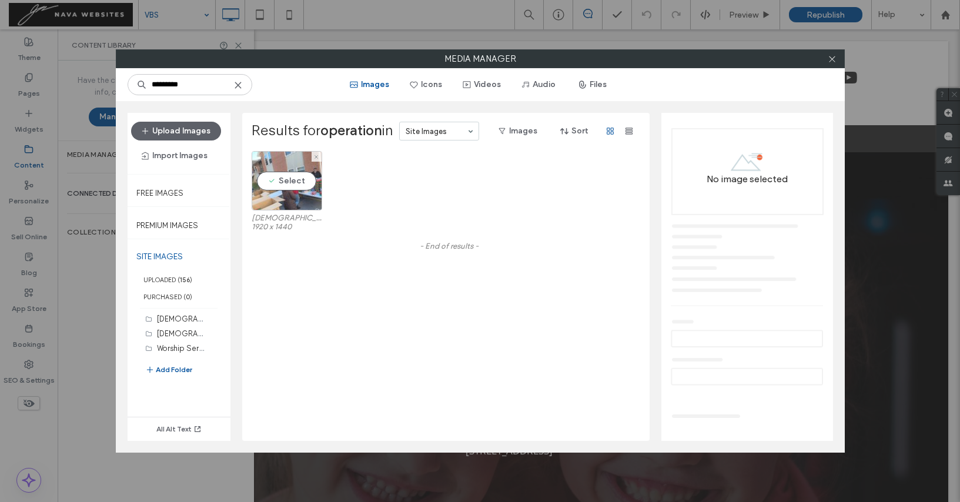
click at [261, 177] on div "Select" at bounding box center [287, 180] width 71 height 59
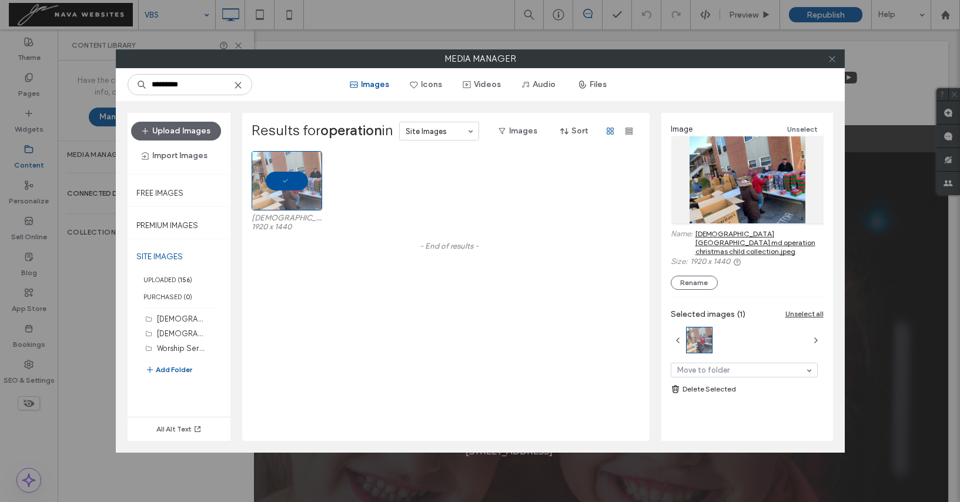
click at [833, 62] on icon at bounding box center [831, 59] width 9 height 9
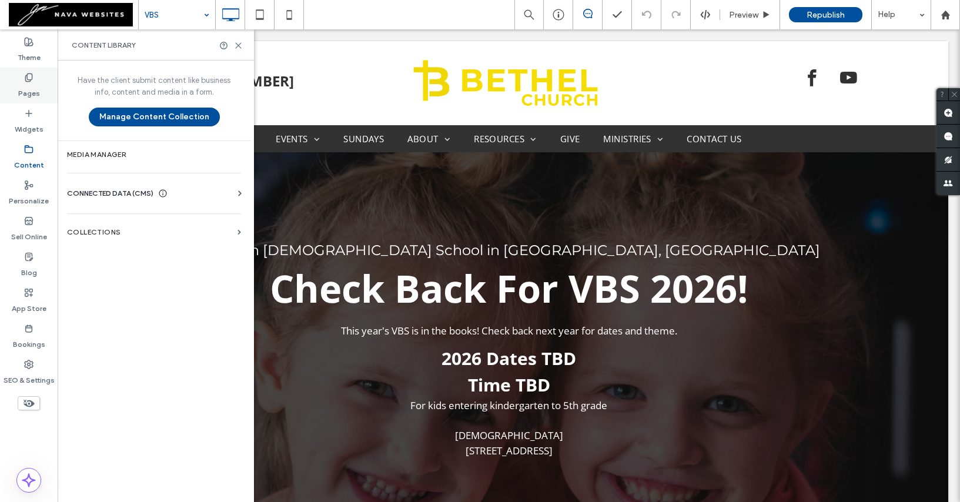
click at [33, 71] on div "Pages" at bounding box center [29, 86] width 58 height 36
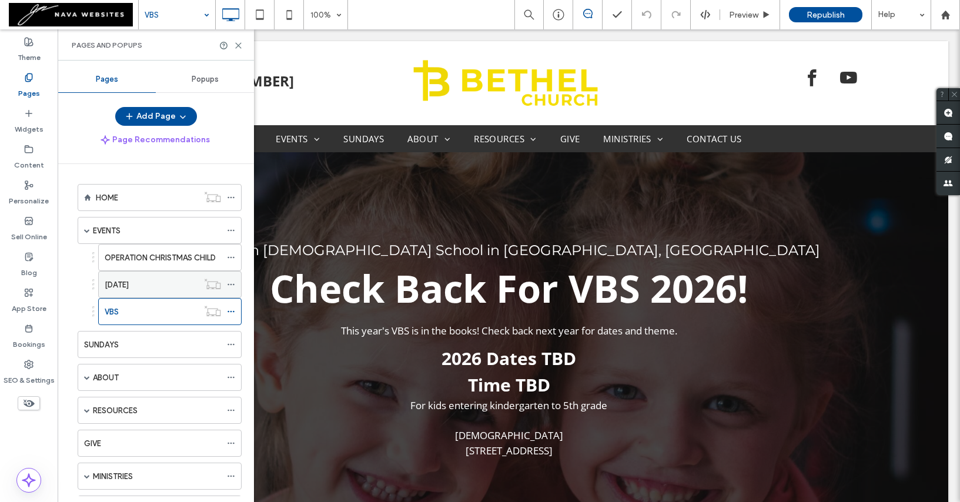
click at [127, 290] on label "[DATE]" at bounding box center [117, 284] width 24 height 21
click at [239, 45] on div at bounding box center [480, 251] width 960 height 502
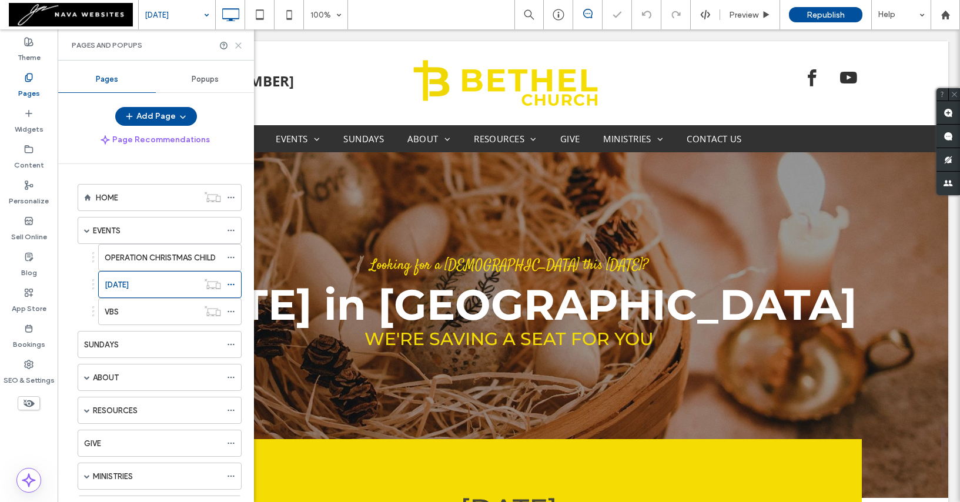
click at [237, 43] on icon at bounding box center [238, 45] width 9 height 9
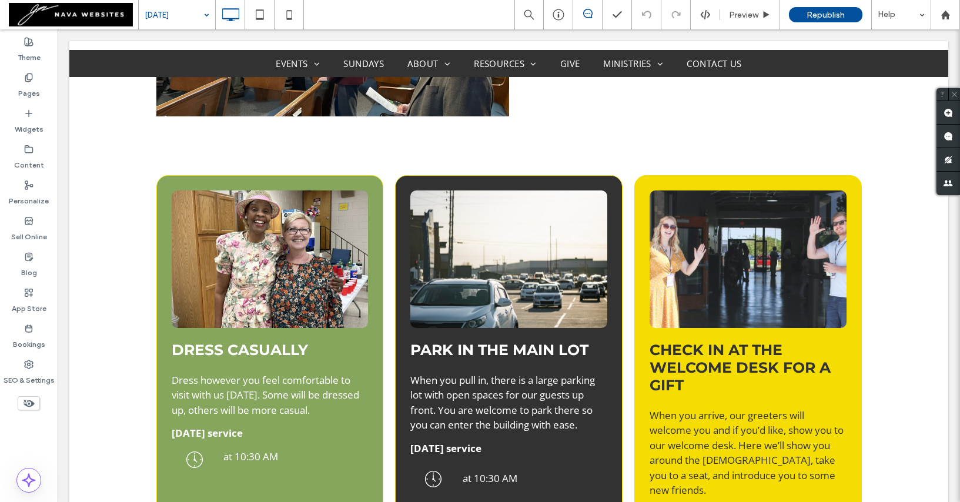
scroll to position [1011, 0]
